Goal: Task Accomplishment & Management: Manage account settings

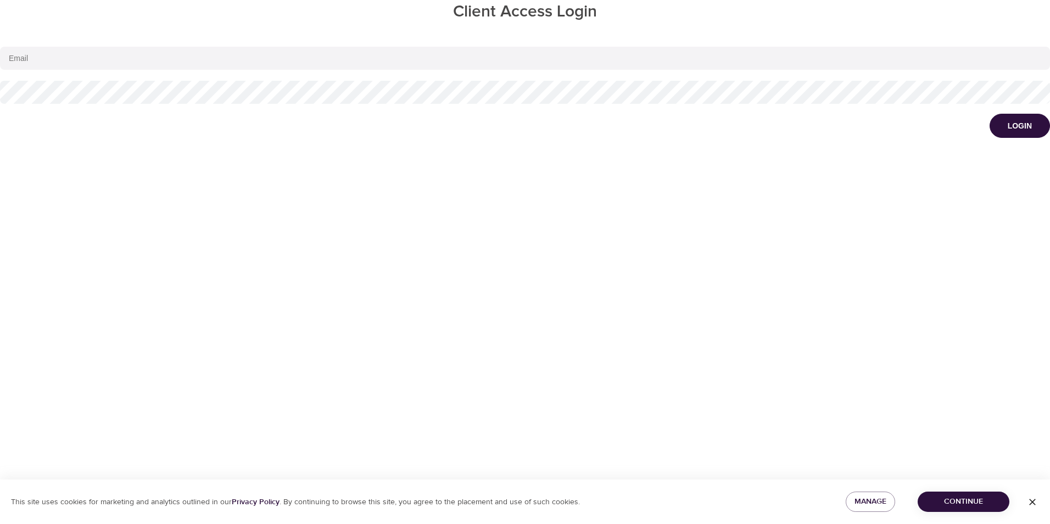
click at [69, 61] on input "email" at bounding box center [525, 58] width 1050 height 23
type input "[EMAIL_ADDRESS][DOMAIN_NAME]"
click at [961, 502] on span "Continue" at bounding box center [964, 502] width 74 height 14
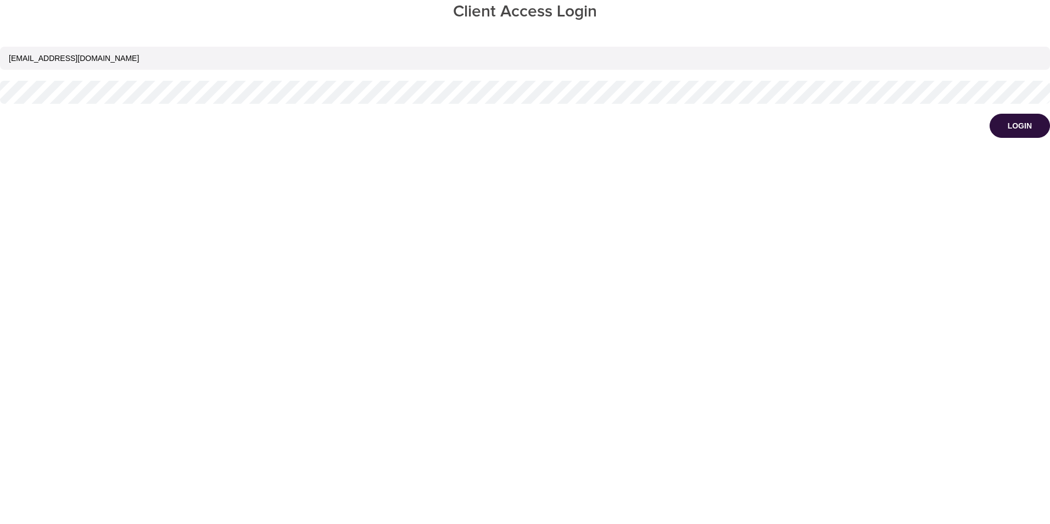
click at [990, 114] on button "Login" at bounding box center [1020, 126] width 60 height 24
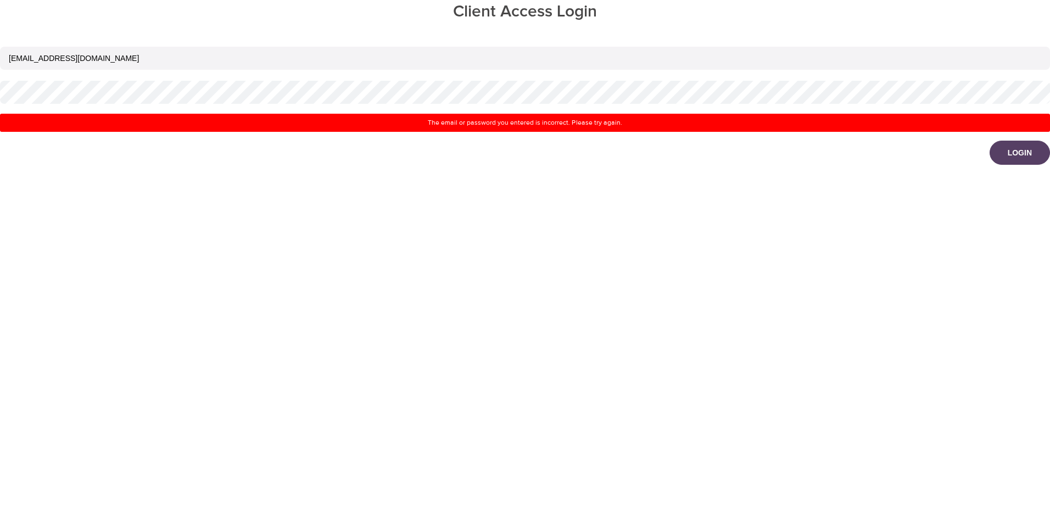
click at [1005, 153] on button "Login" at bounding box center [1020, 153] width 60 height 24
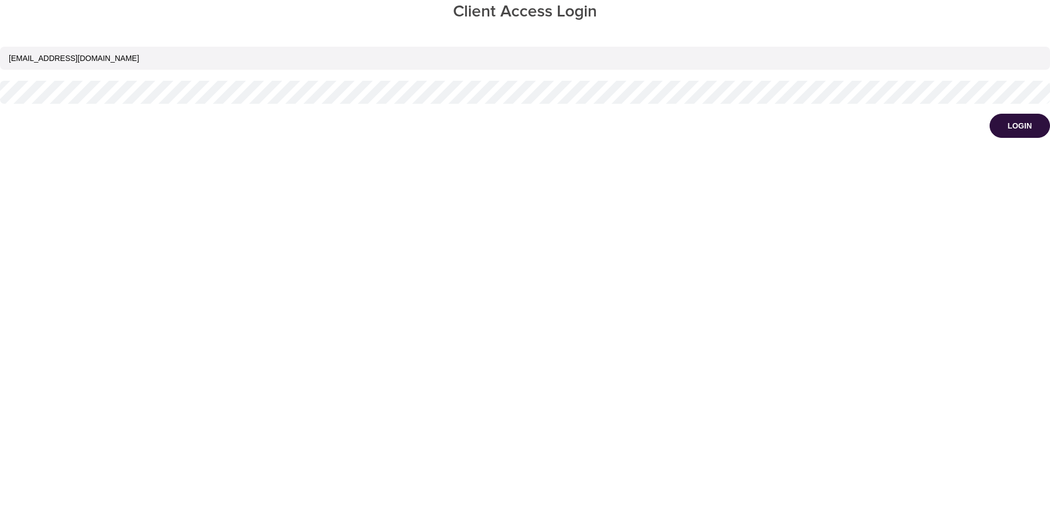
drag, startPoint x: 452, startPoint y: 488, endPoint x: 558, endPoint y: 463, distance: 109.5
click at [455, 487] on div "Client Access Login [EMAIL_ADDRESS][DOMAIN_NAME] Login" at bounding box center [525, 262] width 1050 height 524
click at [486, 19] on h1 "Client Access Login" at bounding box center [525, 12] width 1050 height 24
click at [96, 60] on input "[EMAIL_ADDRESS][DOMAIN_NAME]" at bounding box center [525, 58] width 1050 height 23
drag, startPoint x: 177, startPoint y: 186, endPoint x: 124, endPoint y: 108, distance: 94.5
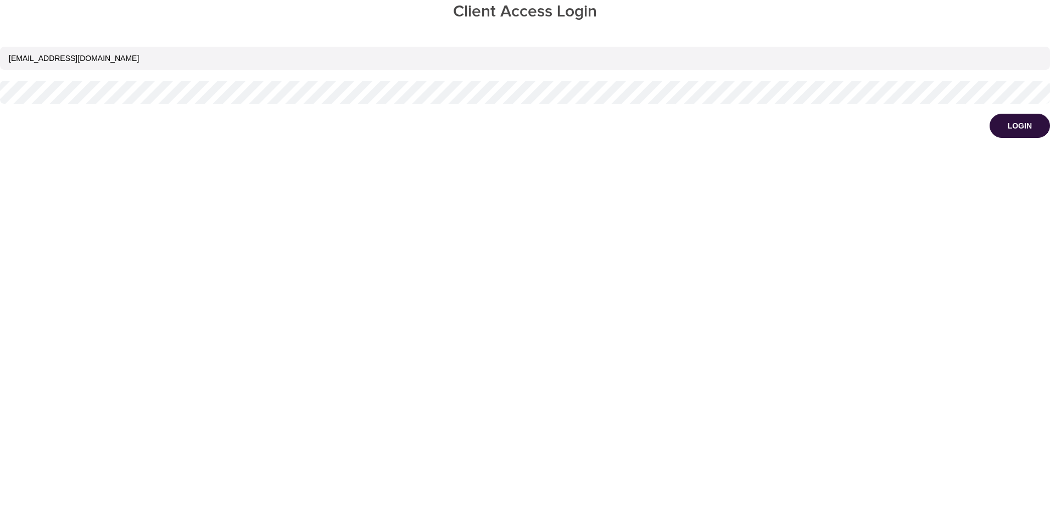
click at [177, 184] on div "Client Access Login [EMAIL_ADDRESS][DOMAIN_NAME] Login" at bounding box center [525, 262] width 1050 height 524
drag, startPoint x: 1014, startPoint y: 126, endPoint x: 1008, endPoint y: 124, distance: 6.4
click at [1014, 126] on div "Login" at bounding box center [1020, 125] width 24 height 11
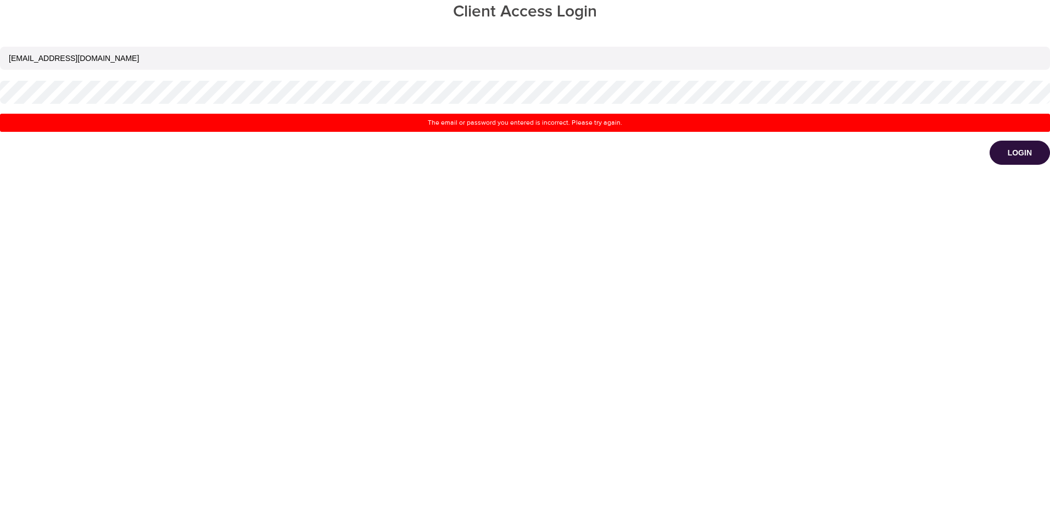
click at [522, 123] on div "The email or password you entered is incorrect. Please try again." at bounding box center [525, 122] width 1042 height 9
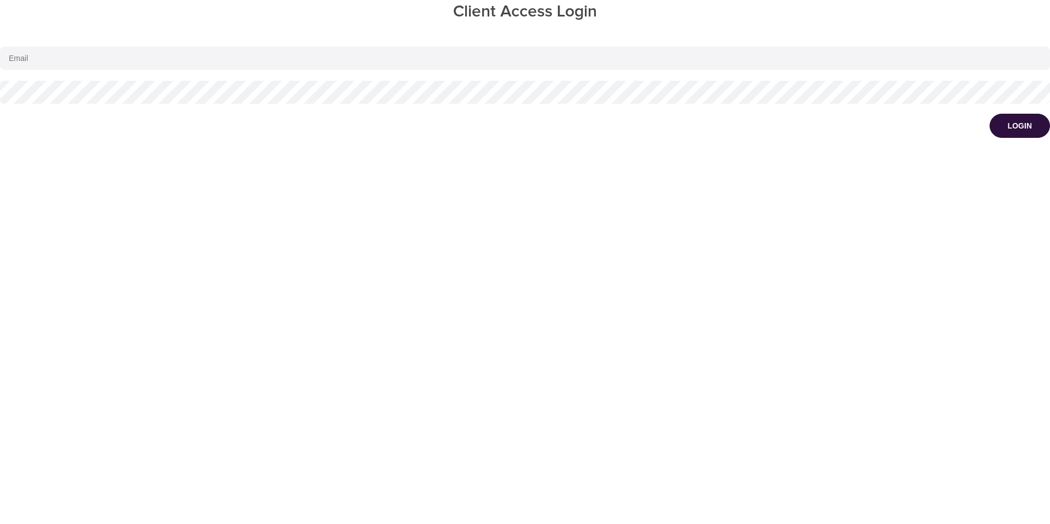
click at [58, 59] on input "email" at bounding box center [525, 58] width 1050 height 23
type input "[EMAIL_ADDRESS][DOMAIN_NAME]"
click at [170, 138] on div "Client Access Login [EMAIL_ADDRESS][DOMAIN_NAME] Login" at bounding box center [525, 262] width 1050 height 524
click at [1026, 124] on div "Login" at bounding box center [1020, 125] width 24 height 11
